Goal: Transaction & Acquisition: Purchase product/service

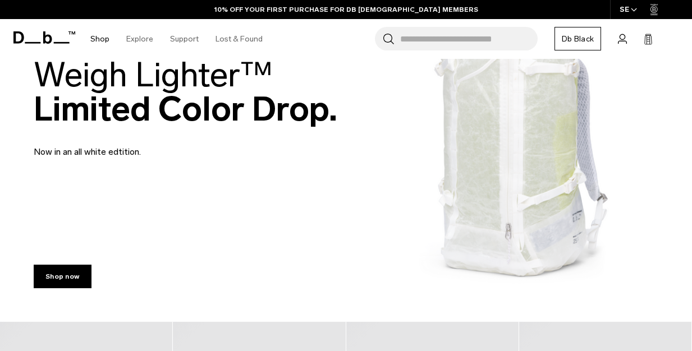
scroll to position [106, 0]
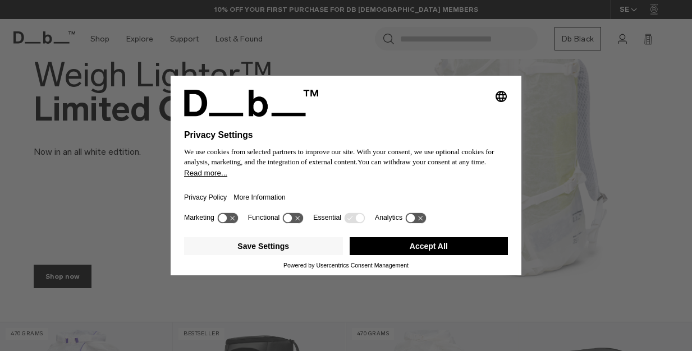
click at [441, 246] on button "Accept All" at bounding box center [429, 246] width 159 height 18
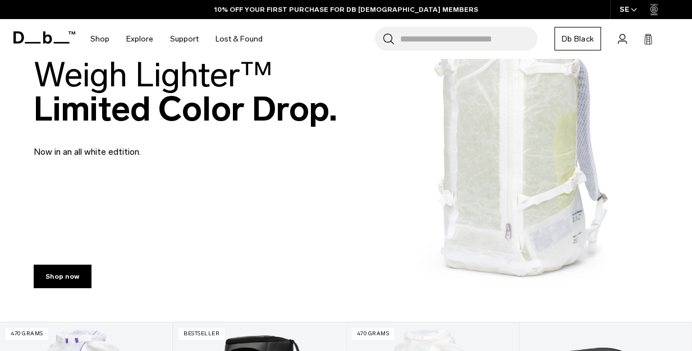
scroll to position [0, 0]
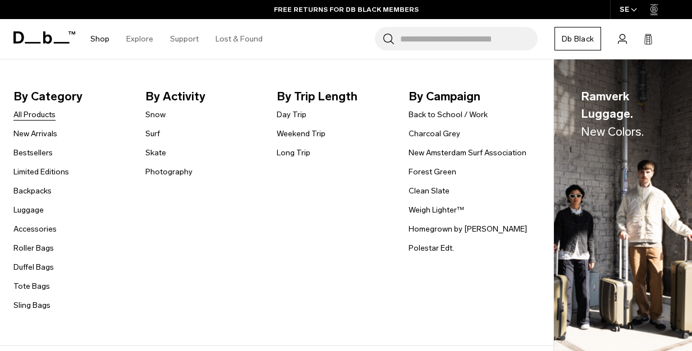
click at [36, 113] on link "All Products" at bounding box center [34, 115] width 42 height 12
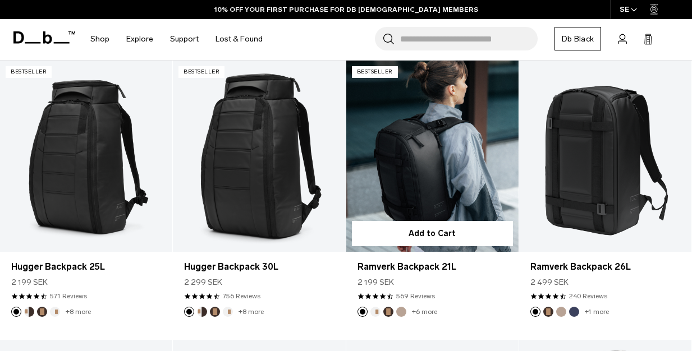
scroll to position [209, 0]
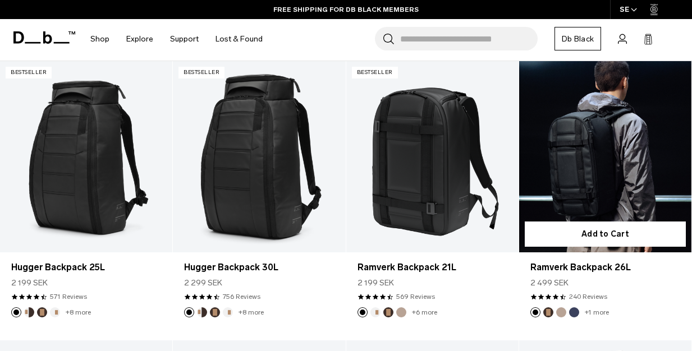
click at [604, 167] on link "Ramverk Backpack 26L" at bounding box center [605, 156] width 172 height 191
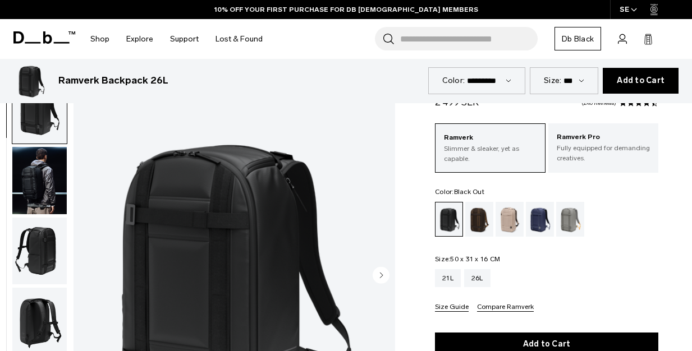
click at [507, 148] on div "Ramverk Backpack 26L 2 499 SEK 4.5 star rating 240 Reviews Ramverk Slimmer & sl…" at bounding box center [546, 318] width 291 height 484
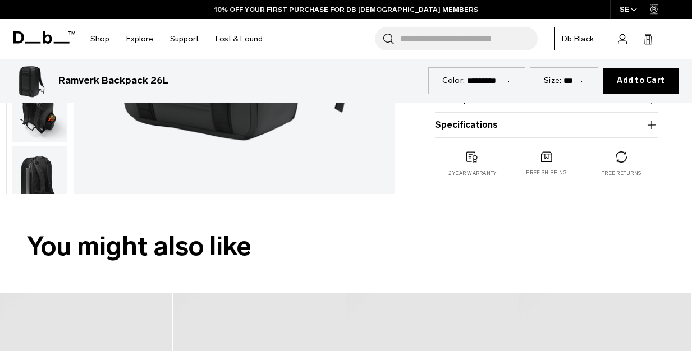
scroll to position [337, 0]
click at [492, 125] on button "Specifications" at bounding box center [546, 124] width 223 height 13
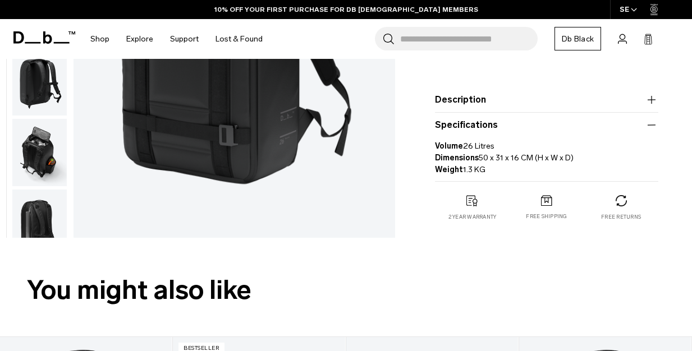
scroll to position [291, 0]
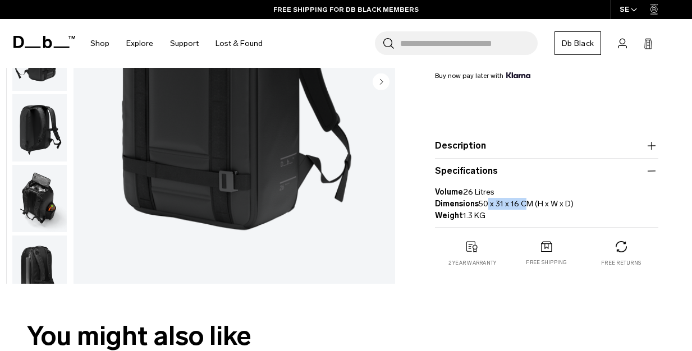
drag, startPoint x: 483, startPoint y: 201, endPoint x: 521, endPoint y: 201, distance: 38.2
click at [521, 201] on p "Volume 26 Litres Dimensions 50 x 31 x 16 CM (H x W x D) Weight 1.3 KG" at bounding box center [546, 200] width 223 height 44
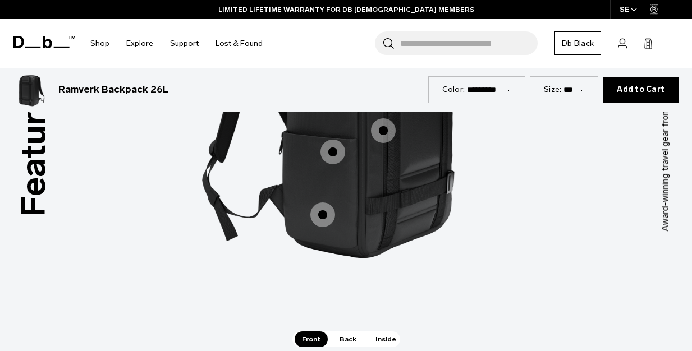
scroll to position [1557, 0]
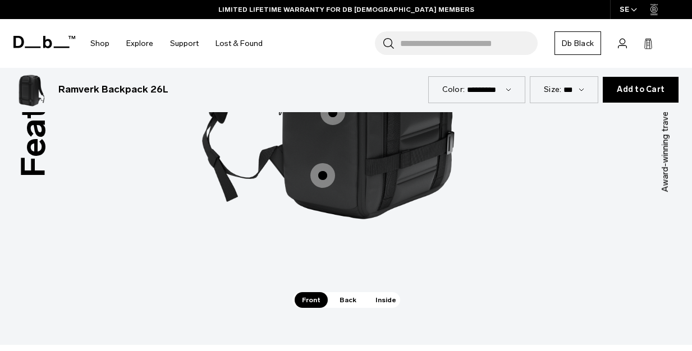
click at [346, 292] on span "Back" at bounding box center [347, 300] width 31 height 16
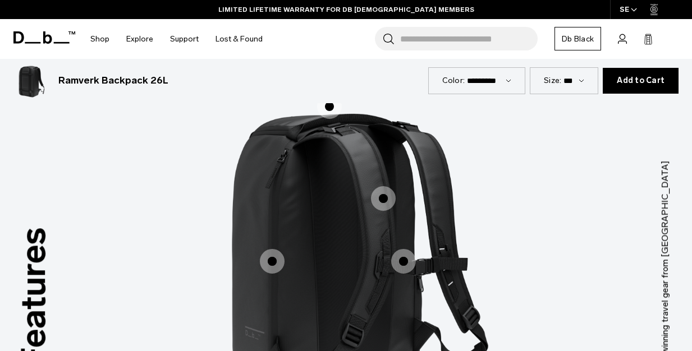
scroll to position [1367, 0]
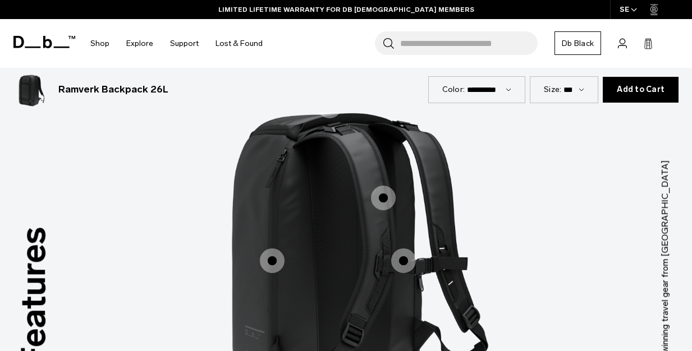
click at [272, 249] on span "2 / 3" at bounding box center [272, 261] width 25 height 25
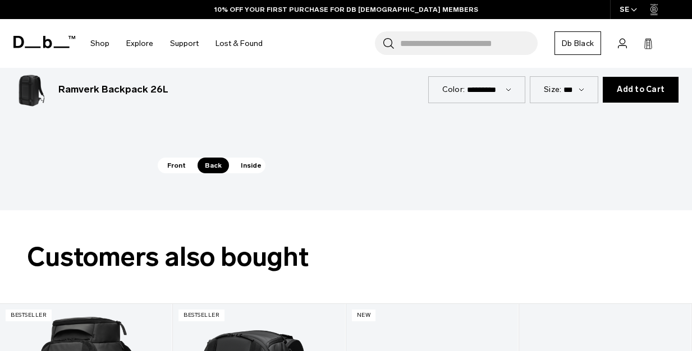
scroll to position [1693, 0]
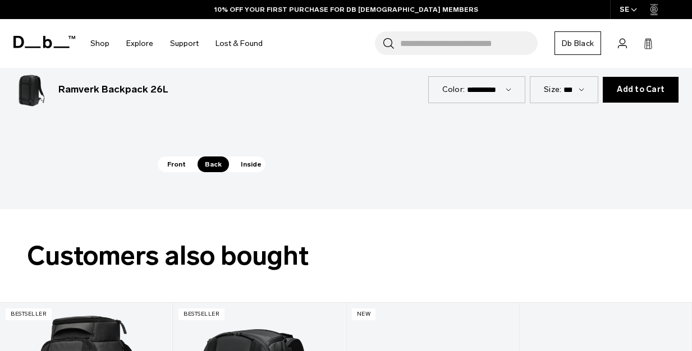
click at [247, 157] on span "Inside" at bounding box center [250, 165] width 35 height 16
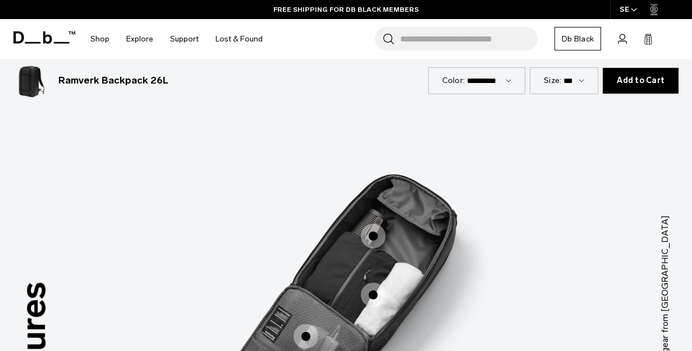
scroll to position [1312, 0]
